Goal: Unclear: Unclear

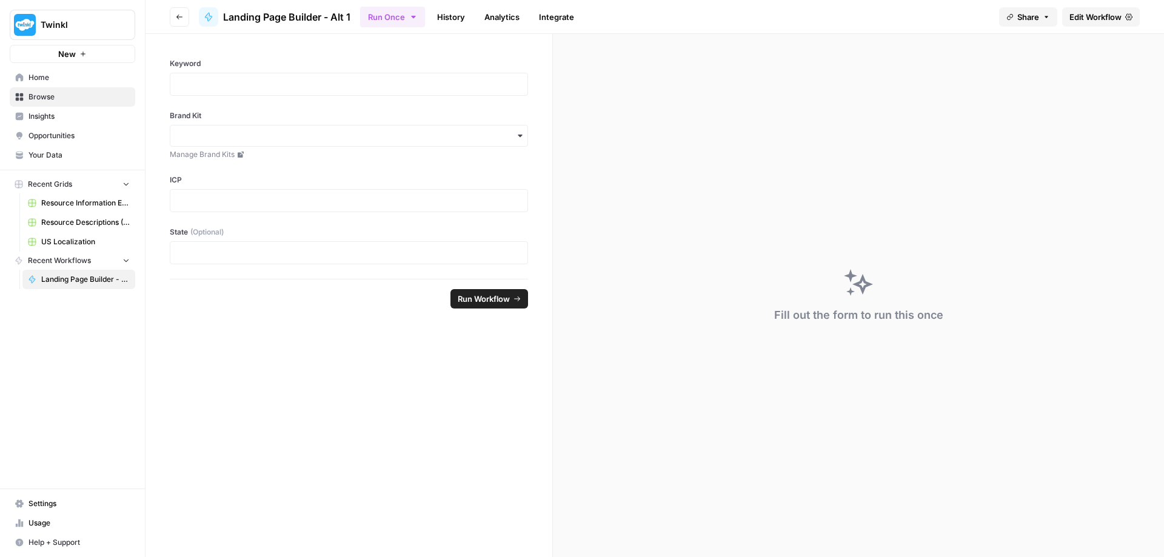
click at [78, 397] on div "Twinkl New Home Browse Insights Opportunities Your Data Recent Grids Resource I…" at bounding box center [72, 278] width 145 height 557
click at [82, 370] on div "Twinkl New Home Browse Insights Opportunities Your Data Recent Grids Resource I…" at bounding box center [72, 278] width 145 height 557
